Goal: Information Seeking & Learning: Learn about a topic

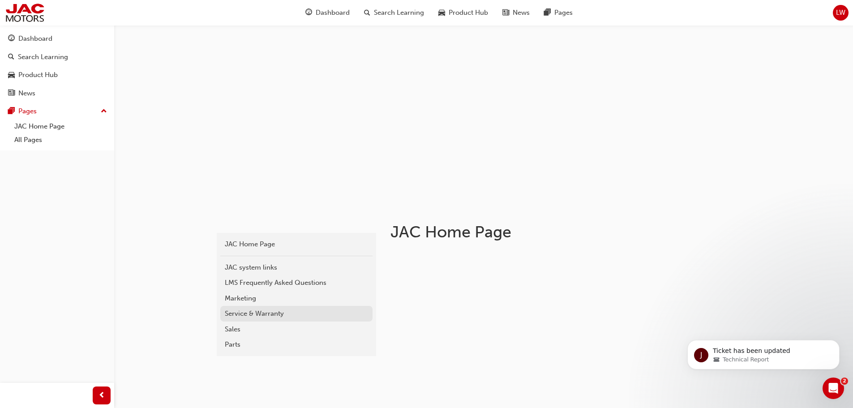
click at [254, 314] on div "Service & Warranty" at bounding box center [296, 314] width 143 height 10
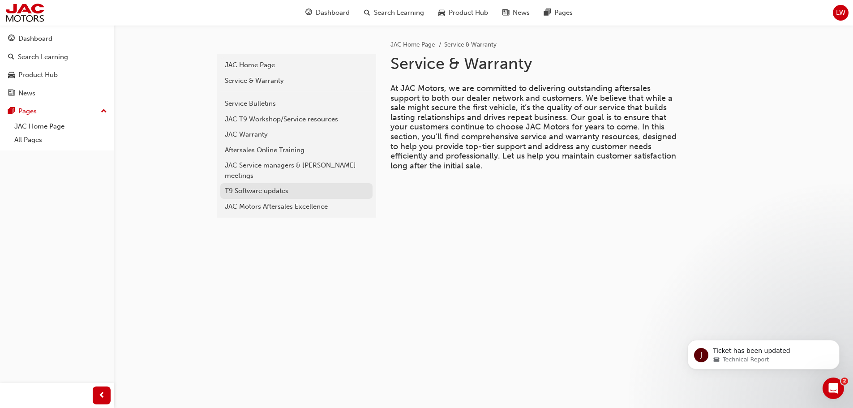
click at [275, 186] on div "T9 Software updates" at bounding box center [296, 191] width 143 height 10
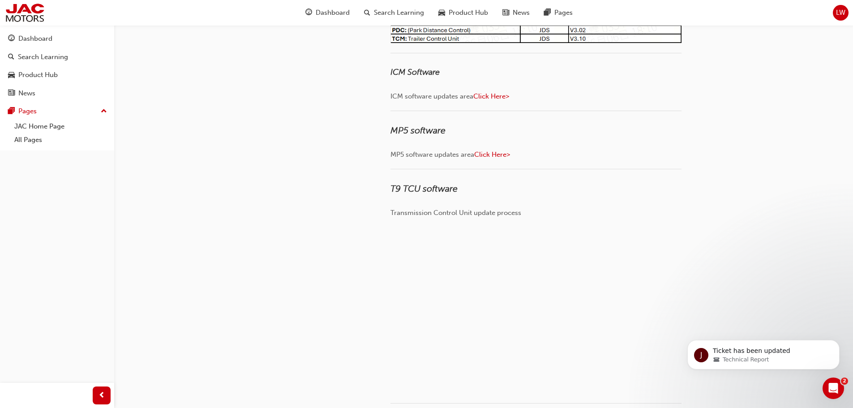
scroll to position [358, 0]
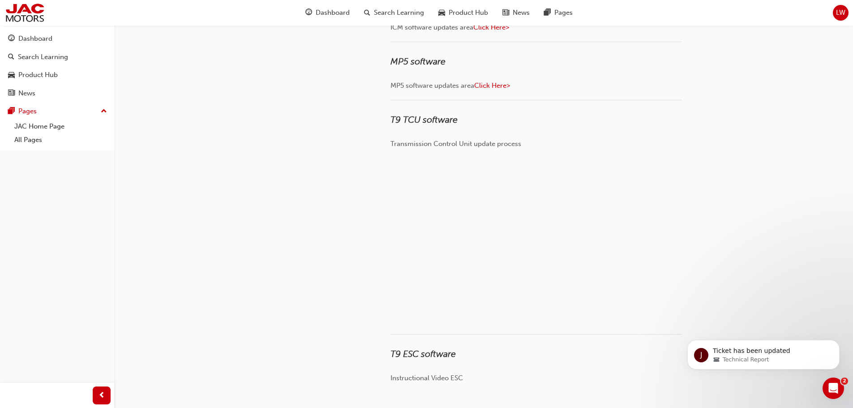
click at [496, 85] on span "Click Here>" at bounding box center [492, 86] width 36 height 8
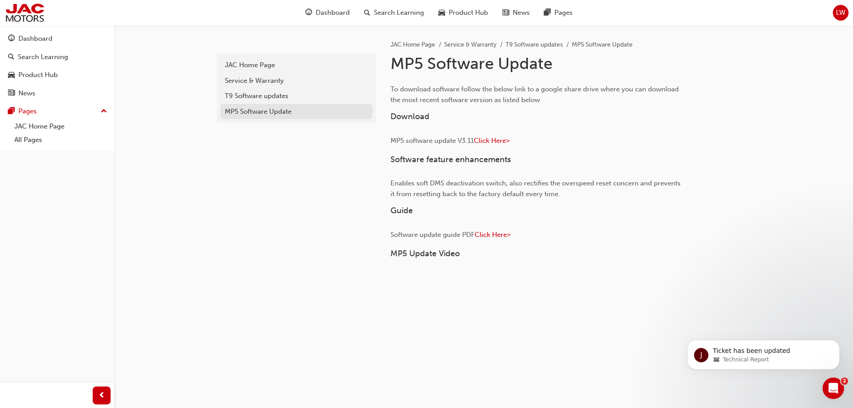
click at [282, 112] on div "MP5 Software Update" at bounding box center [296, 112] width 143 height 10
click at [497, 236] on span "Click Here>" at bounding box center [493, 235] width 36 height 8
